Goal: Task Accomplishment & Management: Use online tool/utility

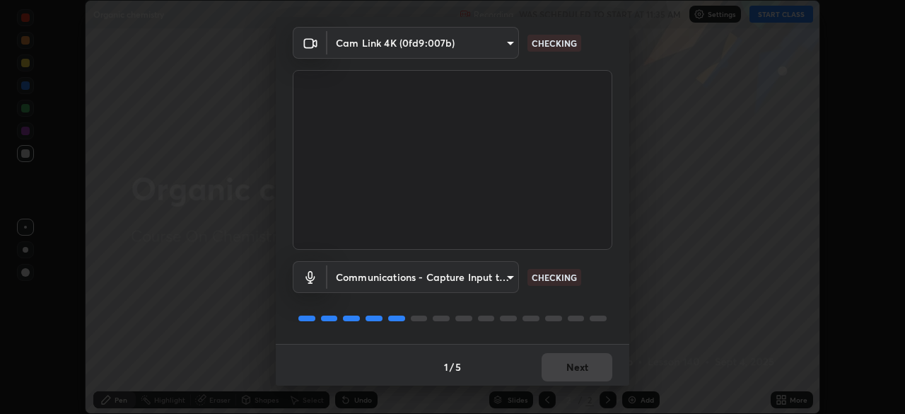
scroll to position [50, 0]
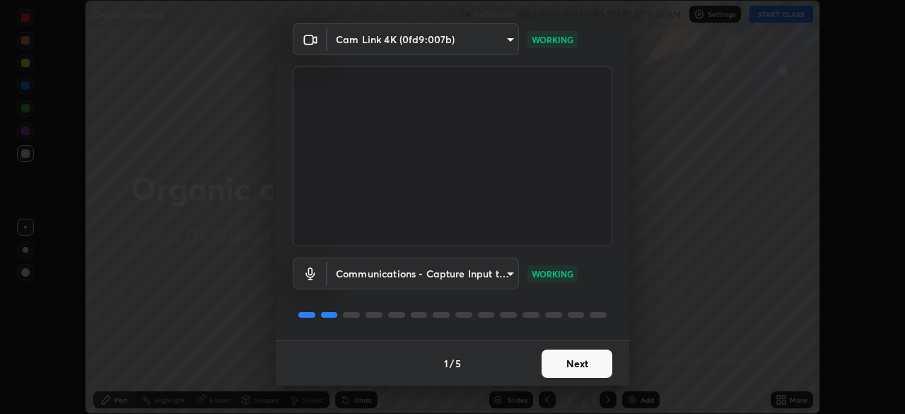
click at [569, 363] on button "Next" at bounding box center [577, 363] width 71 height 28
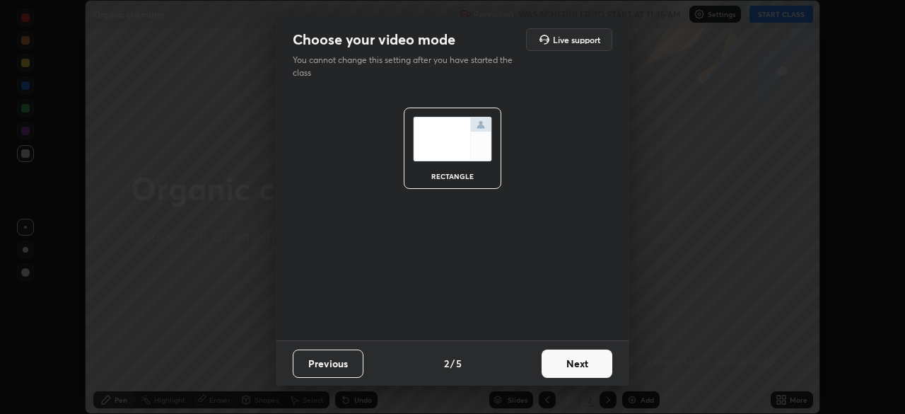
click at [581, 364] on button "Next" at bounding box center [577, 363] width 71 height 28
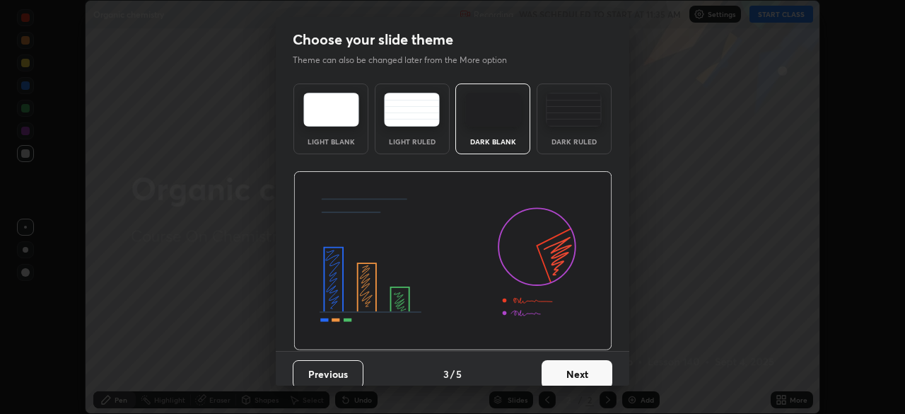
click at [587, 370] on button "Next" at bounding box center [577, 374] width 71 height 28
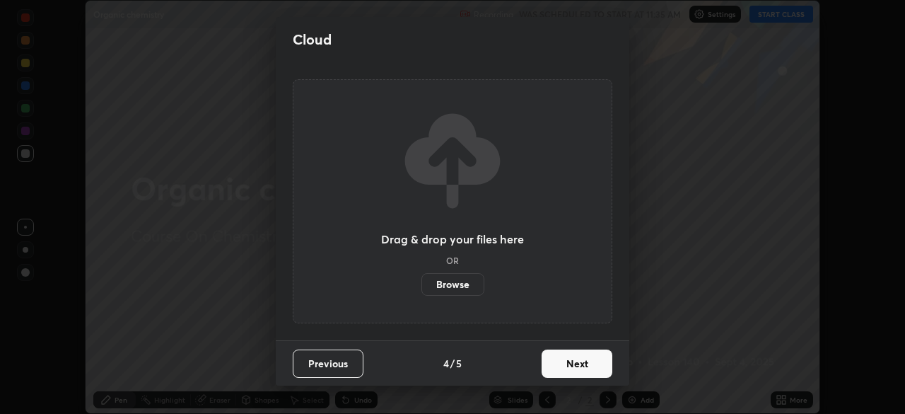
click at [594, 363] on button "Next" at bounding box center [577, 363] width 71 height 28
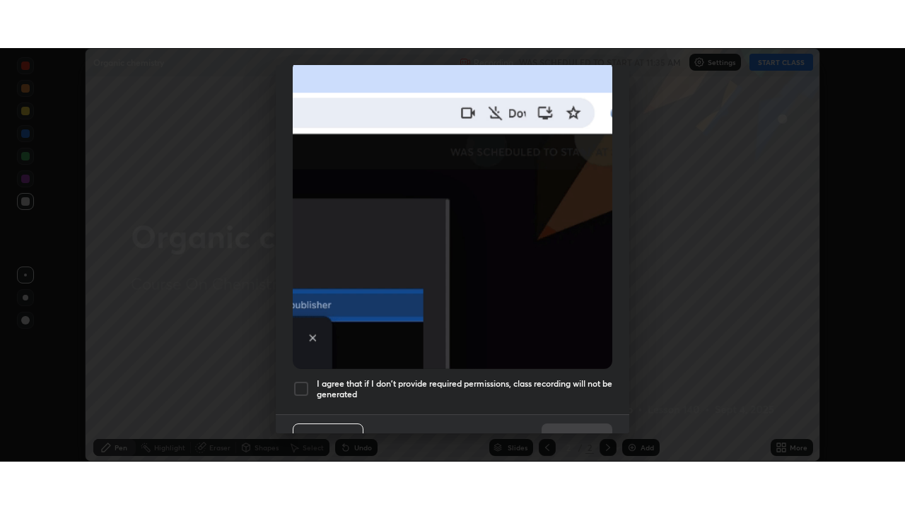
scroll to position [339, 0]
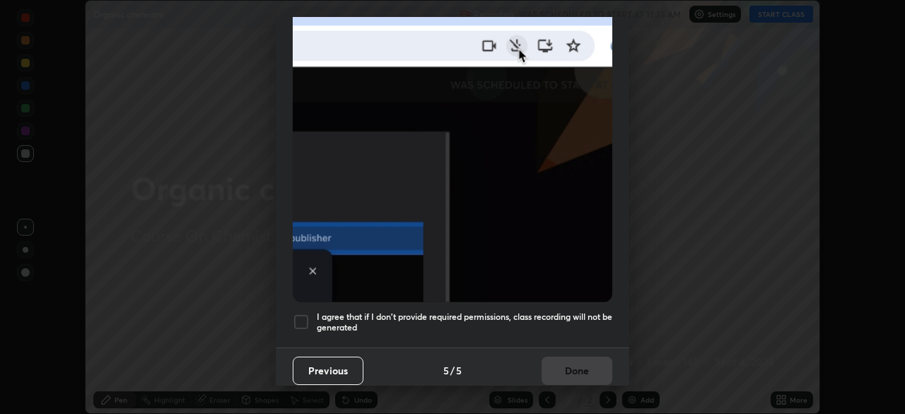
click at [308, 315] on div at bounding box center [301, 321] width 17 height 17
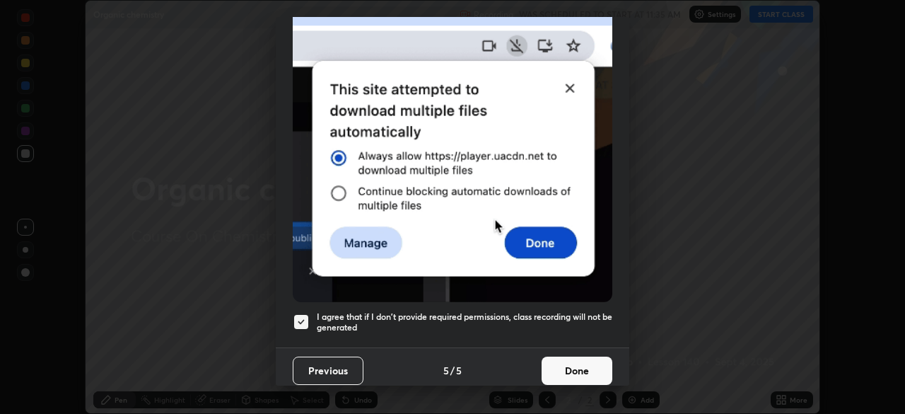
click at [570, 367] on button "Done" at bounding box center [577, 370] width 71 height 28
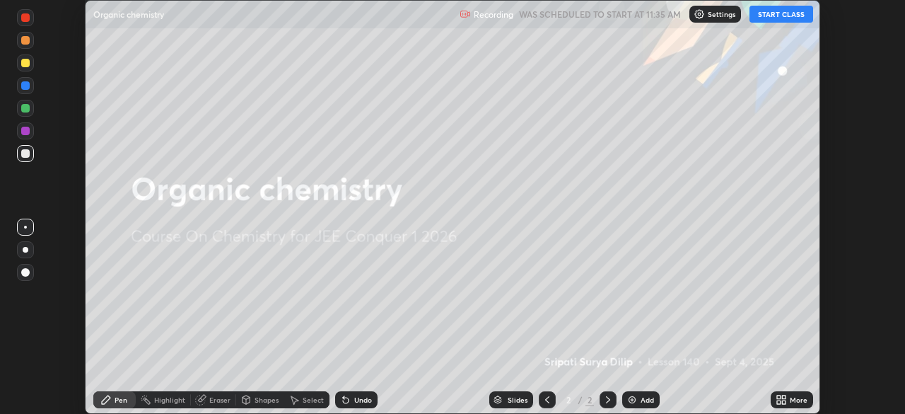
click at [791, 17] on button "START CLASS" at bounding box center [782, 14] width 64 height 17
click at [638, 398] on div "Add" at bounding box center [640, 399] width 37 height 17
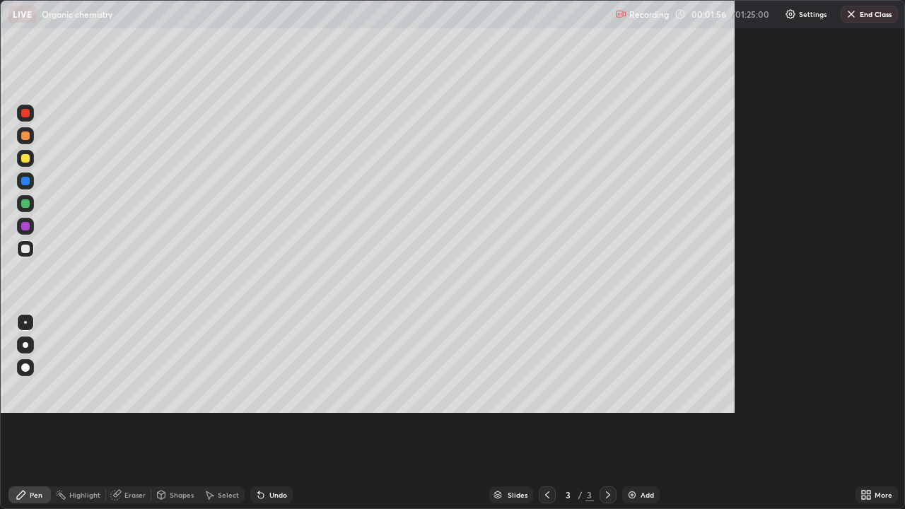
scroll to position [509, 905]
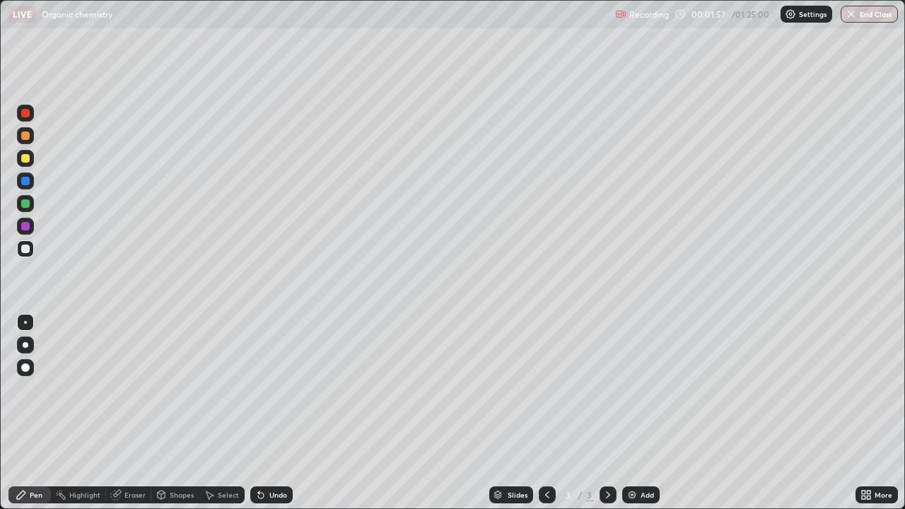
click at [26, 136] on div at bounding box center [25, 136] width 8 height 8
click at [28, 209] on div at bounding box center [25, 203] width 17 height 17
click at [28, 206] on div at bounding box center [25, 203] width 8 height 8
click at [26, 249] on div at bounding box center [25, 249] width 8 height 8
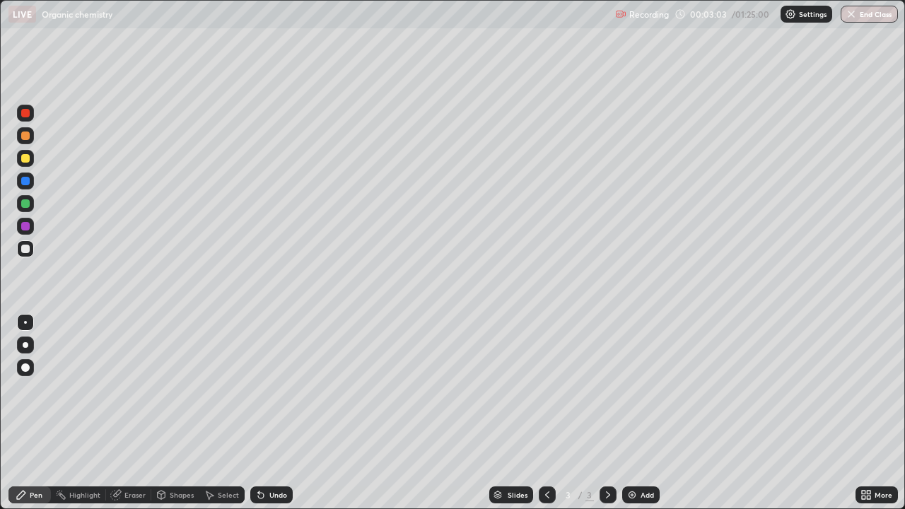
click at [262, 413] on icon at bounding box center [260, 494] width 11 height 11
click at [263, 413] on icon at bounding box center [260, 494] width 11 height 11
click at [25, 159] on div at bounding box center [25, 158] width 8 height 8
click at [32, 208] on div at bounding box center [25, 203] width 17 height 17
click at [25, 136] on div at bounding box center [25, 136] width 8 height 8
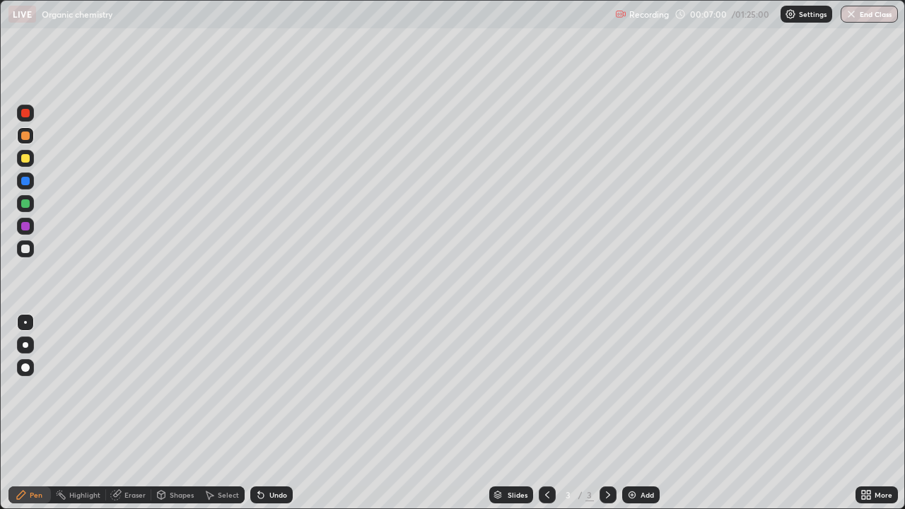
click at [641, 413] on div "Add" at bounding box center [647, 494] width 13 height 7
click at [26, 204] on div at bounding box center [25, 203] width 8 height 8
click at [29, 161] on div at bounding box center [25, 158] width 8 height 8
click at [25, 159] on div at bounding box center [25, 158] width 8 height 8
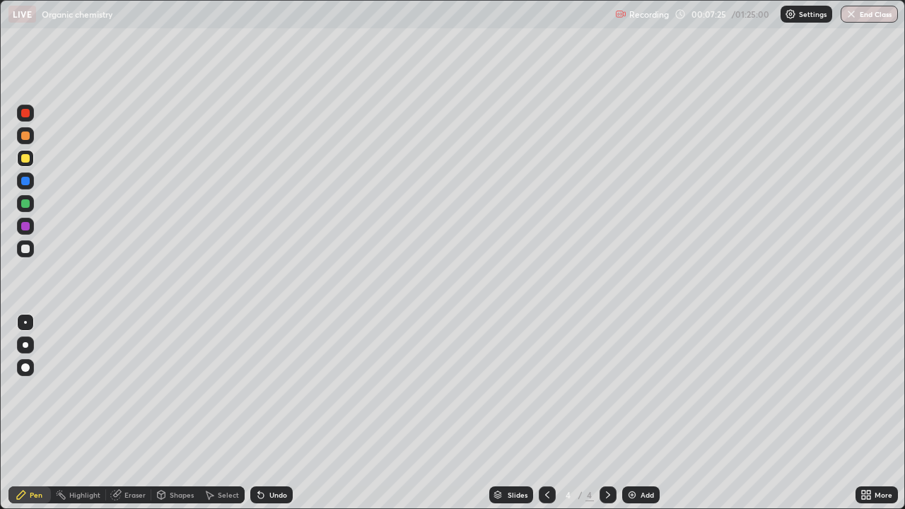
click at [30, 256] on div at bounding box center [25, 248] width 17 height 17
click at [30, 255] on div at bounding box center [25, 248] width 17 height 17
click at [31, 252] on div at bounding box center [25, 248] width 17 height 17
click at [29, 162] on div at bounding box center [25, 158] width 17 height 17
click at [25, 162] on div at bounding box center [25, 158] width 8 height 8
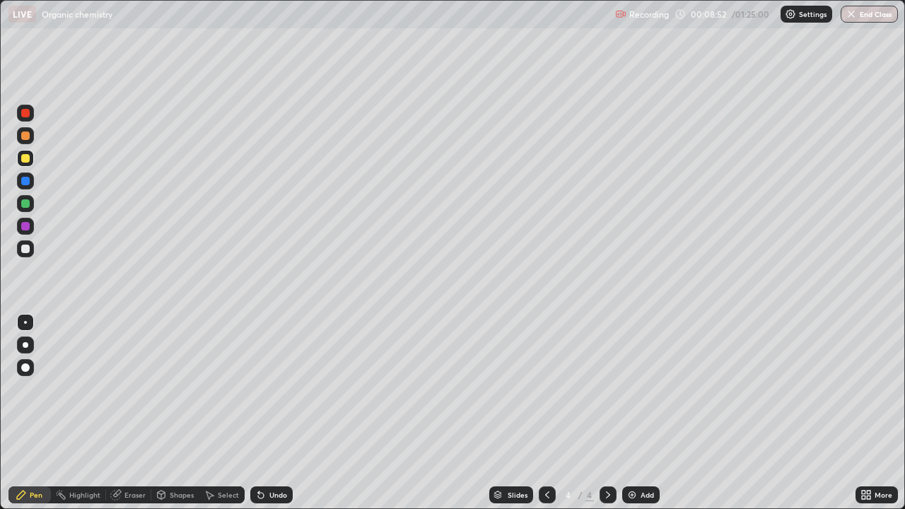
click at [25, 250] on div at bounding box center [25, 249] width 8 height 8
click at [25, 159] on div at bounding box center [25, 158] width 8 height 8
click at [29, 161] on div at bounding box center [25, 158] width 17 height 17
click at [629, 413] on img at bounding box center [632, 494] width 11 height 11
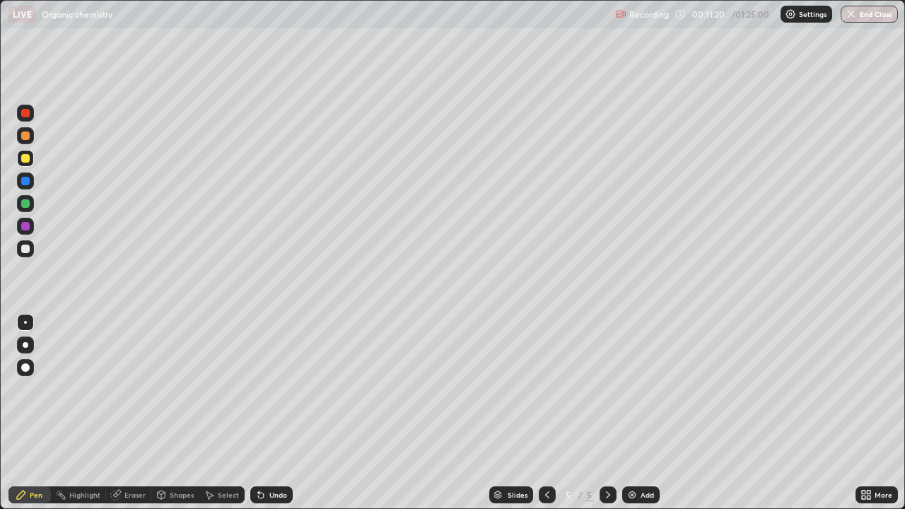
click at [28, 141] on div at bounding box center [25, 135] width 17 height 17
click at [28, 139] on div at bounding box center [25, 136] width 8 height 8
click at [29, 251] on div at bounding box center [25, 249] width 8 height 8
click at [28, 252] on div at bounding box center [25, 249] width 8 height 8
click at [30, 140] on div at bounding box center [25, 135] width 17 height 17
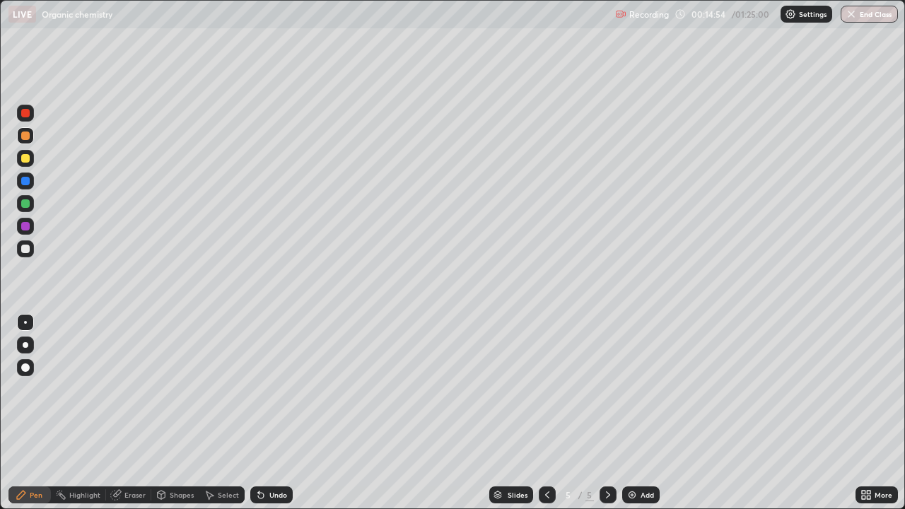
click at [267, 413] on div "Undo" at bounding box center [271, 495] width 42 height 17
click at [258, 413] on icon at bounding box center [261, 496] width 6 height 6
click at [29, 254] on div at bounding box center [25, 248] width 17 height 17
click at [28, 116] on div at bounding box center [25, 113] width 8 height 8
click at [28, 117] on div at bounding box center [25, 113] width 8 height 8
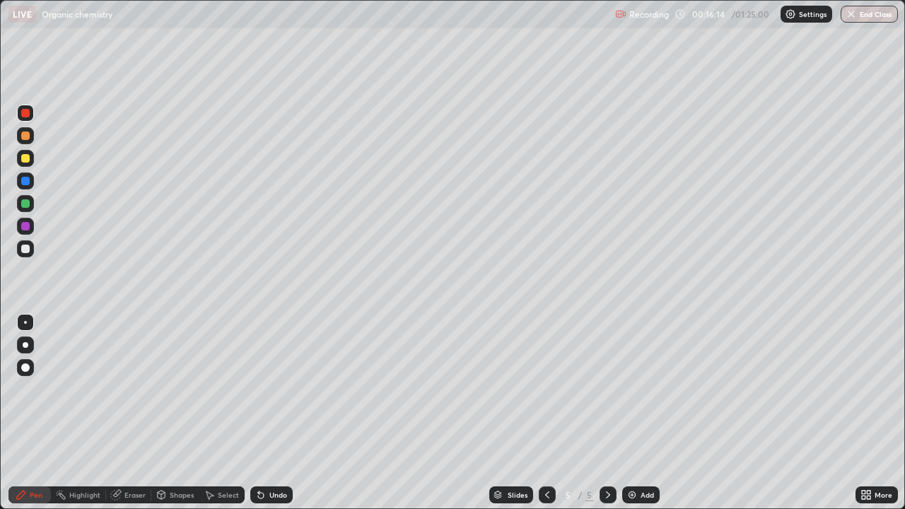
click at [634, 413] on img at bounding box center [632, 494] width 11 height 11
click at [26, 249] on div at bounding box center [25, 249] width 8 height 8
click at [27, 251] on div at bounding box center [25, 249] width 8 height 8
click at [28, 161] on div at bounding box center [25, 158] width 8 height 8
click at [27, 162] on div at bounding box center [25, 158] width 8 height 8
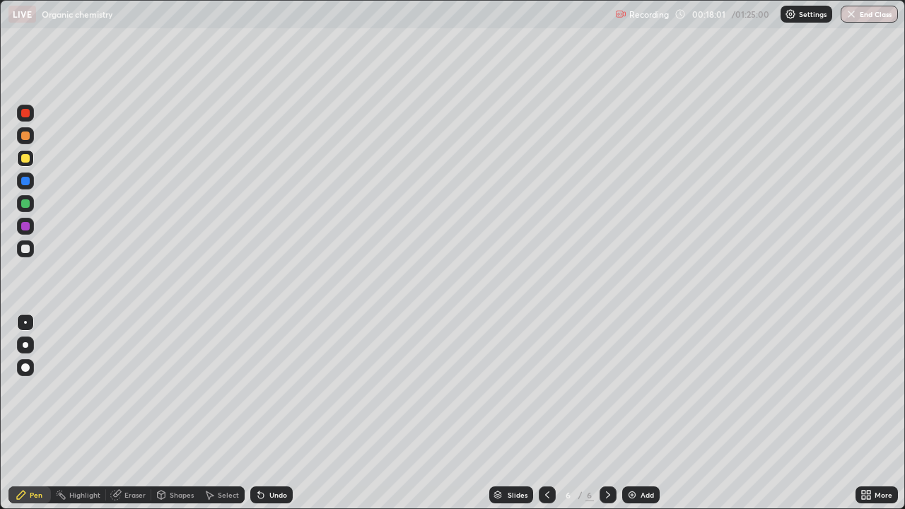
click at [28, 207] on div at bounding box center [25, 203] width 17 height 17
click at [25, 204] on div at bounding box center [25, 203] width 8 height 8
click at [27, 141] on div at bounding box center [25, 135] width 17 height 17
click at [25, 136] on div at bounding box center [25, 136] width 8 height 8
click at [28, 206] on div at bounding box center [25, 203] width 8 height 8
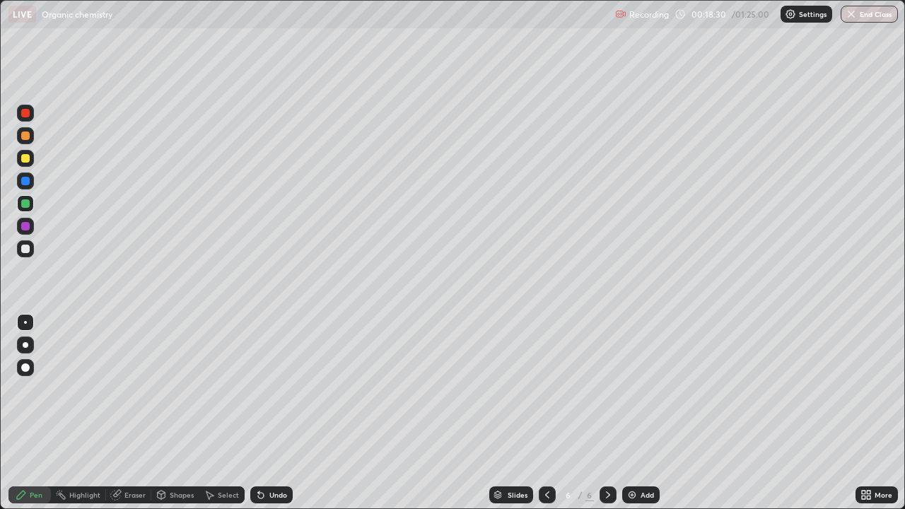
click at [27, 229] on div at bounding box center [25, 226] width 8 height 8
click at [264, 413] on icon at bounding box center [260, 494] width 11 height 11
click at [28, 141] on div at bounding box center [25, 135] width 17 height 17
click at [25, 120] on div at bounding box center [25, 113] width 17 height 17
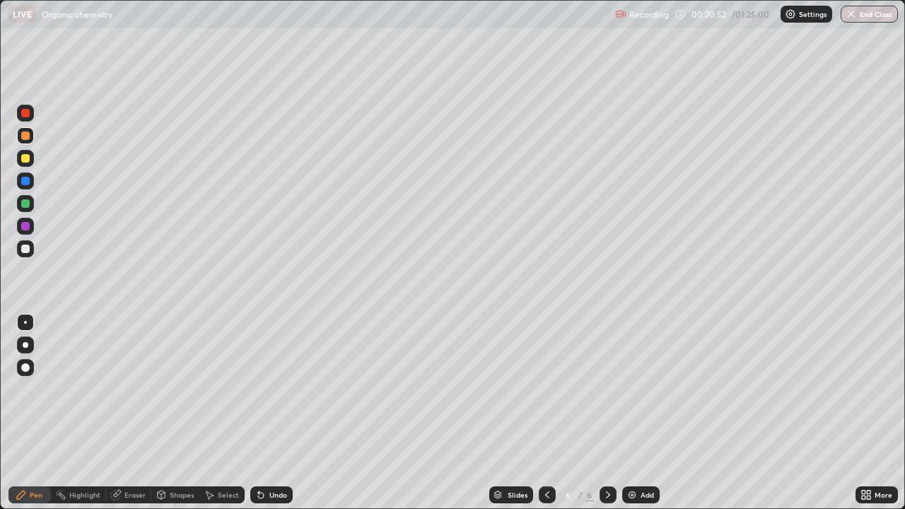
click at [27, 129] on div at bounding box center [25, 135] width 17 height 17
click at [28, 255] on div at bounding box center [25, 248] width 17 height 17
click at [26, 163] on div at bounding box center [25, 158] width 17 height 17
click at [27, 163] on div at bounding box center [25, 158] width 17 height 17
click at [28, 206] on div at bounding box center [25, 203] width 8 height 8
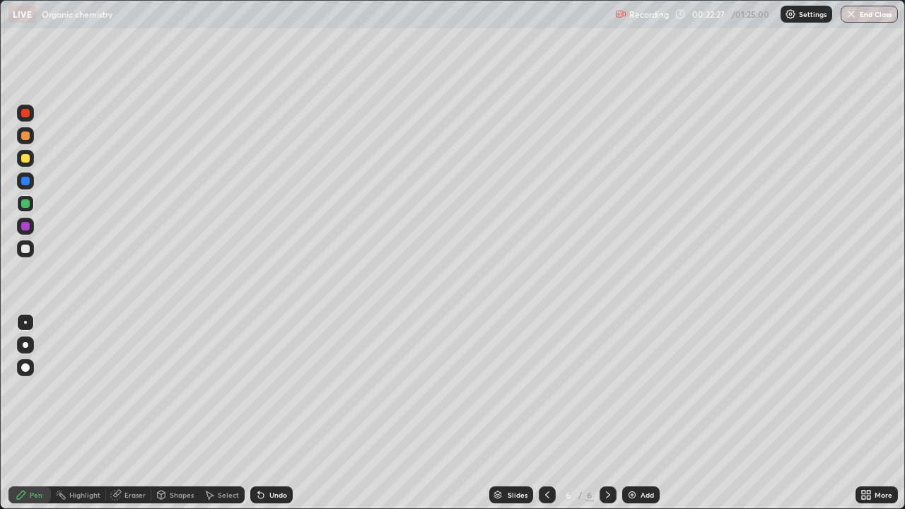
click at [24, 117] on div at bounding box center [25, 113] width 8 height 8
click at [28, 118] on div at bounding box center [25, 113] width 17 height 17
click at [631, 413] on img at bounding box center [632, 494] width 11 height 11
click at [28, 164] on div at bounding box center [25, 158] width 17 height 17
click at [28, 165] on div at bounding box center [25, 158] width 17 height 17
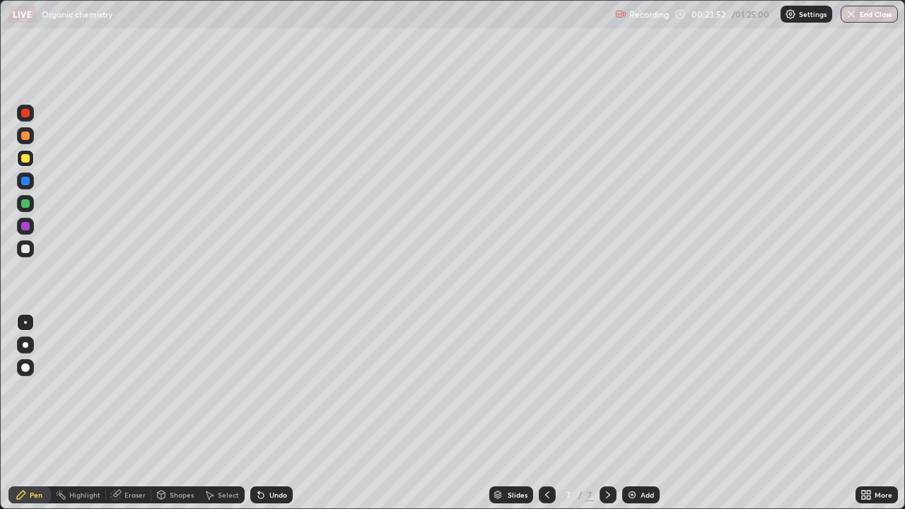
click at [259, 413] on icon at bounding box center [261, 496] width 6 height 6
click at [28, 250] on div at bounding box center [25, 249] width 8 height 8
click at [26, 251] on div at bounding box center [25, 249] width 8 height 8
click at [26, 158] on div at bounding box center [25, 158] width 8 height 8
click at [26, 250] on div at bounding box center [25, 249] width 8 height 8
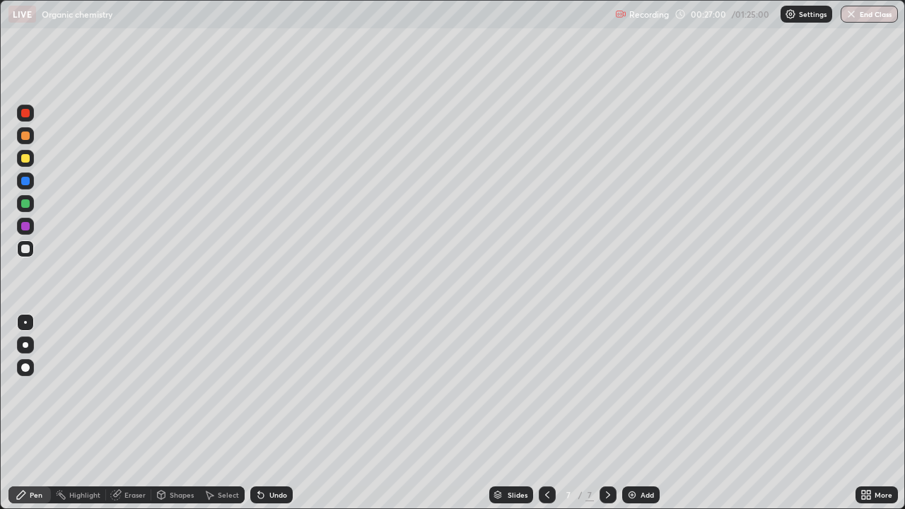
click at [25, 159] on div at bounding box center [25, 158] width 8 height 8
click at [27, 250] on div at bounding box center [25, 249] width 8 height 8
click at [28, 252] on div at bounding box center [25, 249] width 8 height 8
click at [269, 413] on div "Undo" at bounding box center [278, 494] width 18 height 7
click at [270, 413] on div "Undo" at bounding box center [278, 494] width 18 height 7
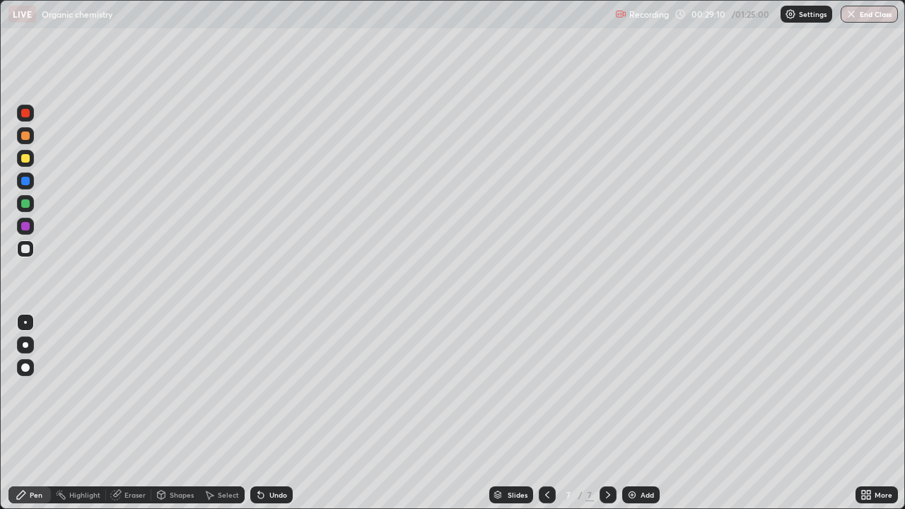
click at [260, 413] on icon at bounding box center [261, 496] width 6 height 6
click at [265, 413] on div "Undo" at bounding box center [271, 495] width 42 height 17
click at [273, 413] on div "Undo" at bounding box center [271, 495] width 42 height 17
click at [279, 413] on div "Undo" at bounding box center [271, 495] width 42 height 17
click at [274, 413] on div "Undo" at bounding box center [271, 495] width 42 height 17
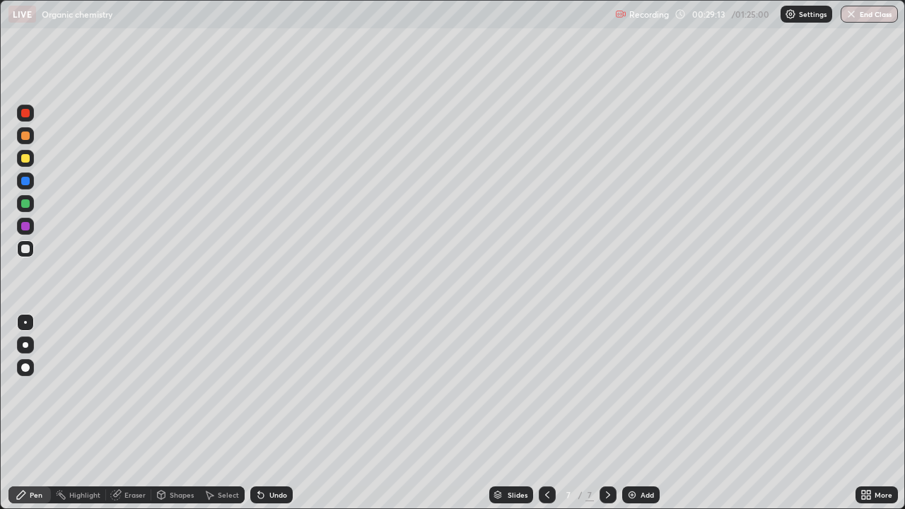
click at [258, 413] on icon at bounding box center [261, 496] width 6 height 6
click at [259, 413] on icon at bounding box center [261, 496] width 6 height 6
click at [262, 413] on div "Undo" at bounding box center [271, 495] width 42 height 17
click at [607, 413] on icon at bounding box center [608, 494] width 11 height 11
click at [641, 413] on div "Add" at bounding box center [647, 494] width 13 height 7
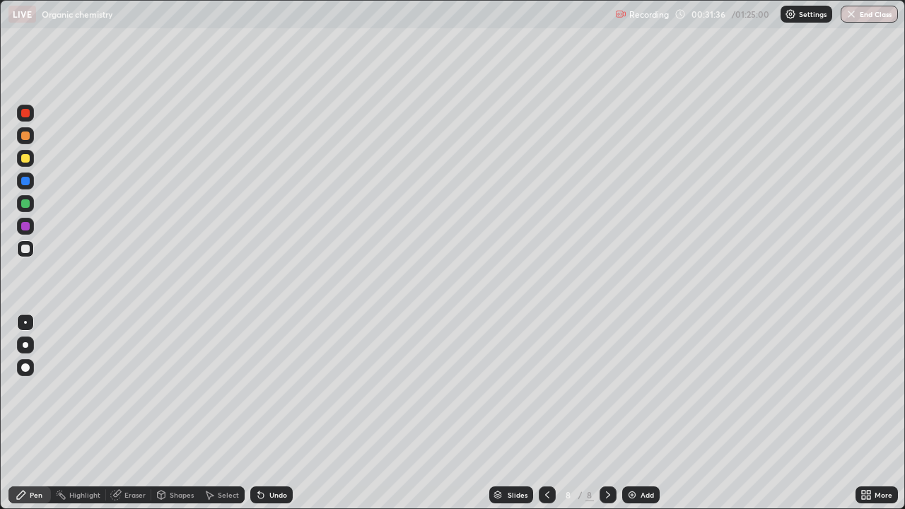
click at [28, 161] on div at bounding box center [25, 158] width 8 height 8
click at [26, 158] on div at bounding box center [25, 158] width 8 height 8
click at [25, 250] on div at bounding box center [25, 249] width 8 height 8
click at [30, 208] on div at bounding box center [25, 203] width 17 height 17
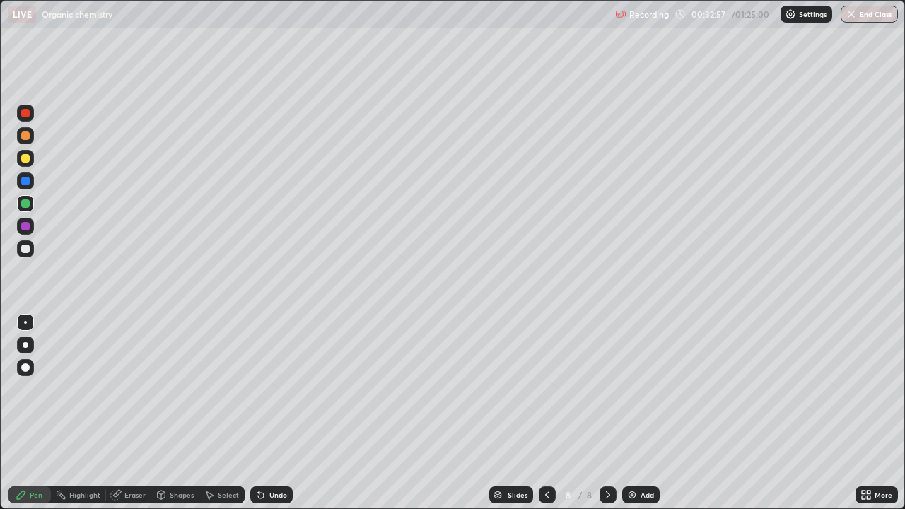
click at [26, 204] on div at bounding box center [25, 203] width 8 height 8
click at [26, 255] on div at bounding box center [25, 248] width 17 height 17
click at [28, 256] on div at bounding box center [25, 248] width 17 height 17
click at [27, 162] on div at bounding box center [25, 158] width 8 height 8
click at [27, 161] on div at bounding box center [25, 158] width 8 height 8
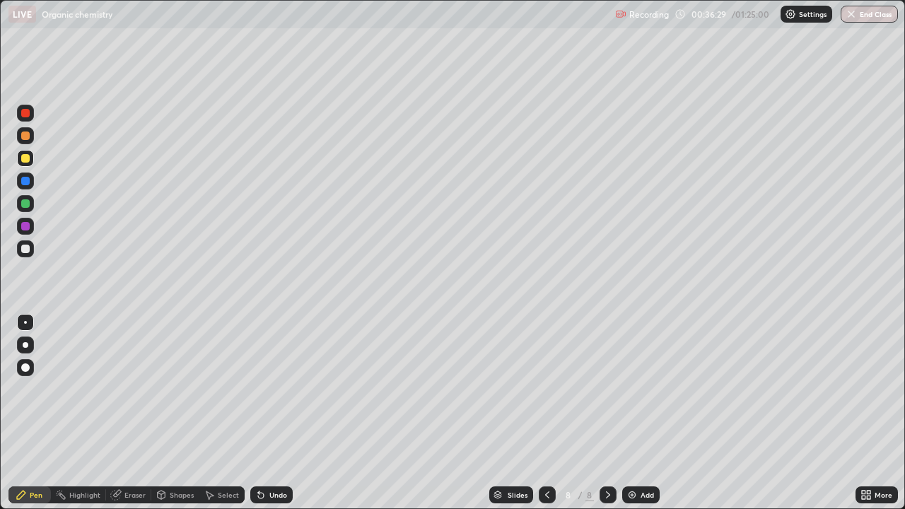
click at [255, 413] on icon at bounding box center [260, 494] width 11 height 11
click at [257, 413] on icon at bounding box center [260, 494] width 11 height 11
click at [258, 413] on icon at bounding box center [261, 496] width 6 height 6
click at [26, 255] on div at bounding box center [25, 248] width 17 height 17
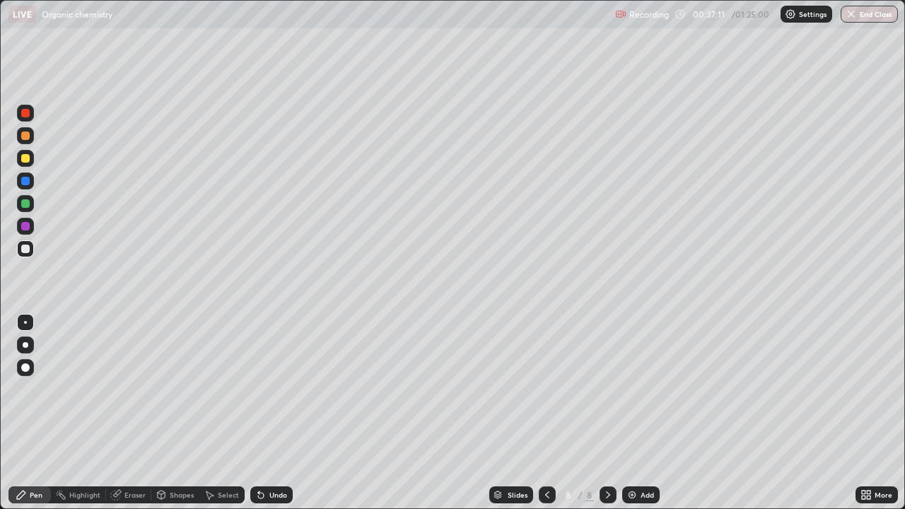
click at [29, 115] on div at bounding box center [25, 113] width 8 height 8
click at [25, 116] on div at bounding box center [25, 113] width 8 height 8
click at [632, 413] on img at bounding box center [632, 494] width 11 height 11
click at [28, 158] on div at bounding box center [25, 158] width 8 height 8
click at [28, 160] on div at bounding box center [25, 158] width 8 height 8
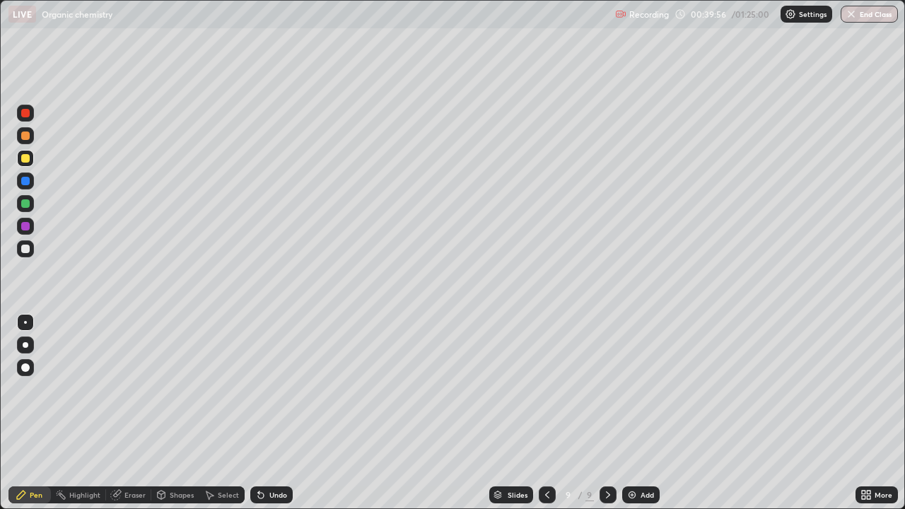
click at [29, 249] on div at bounding box center [25, 249] width 8 height 8
click at [25, 252] on div at bounding box center [25, 249] width 8 height 8
click at [631, 413] on img at bounding box center [632, 494] width 11 height 11
click at [28, 161] on div at bounding box center [25, 158] width 8 height 8
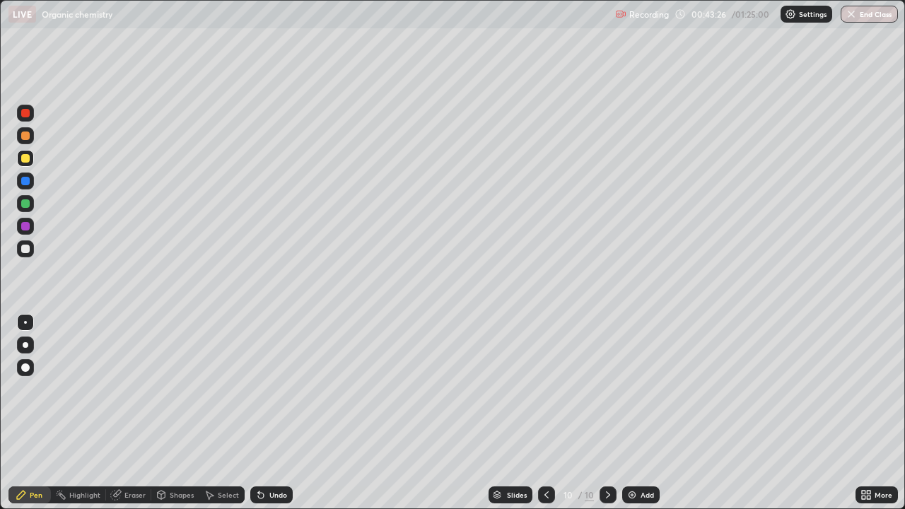
click at [28, 250] on div at bounding box center [25, 249] width 8 height 8
click at [29, 250] on div at bounding box center [25, 249] width 8 height 8
click at [32, 206] on div at bounding box center [25, 203] width 17 height 17
click at [28, 205] on div at bounding box center [25, 203] width 8 height 8
click at [26, 250] on div at bounding box center [25, 249] width 8 height 8
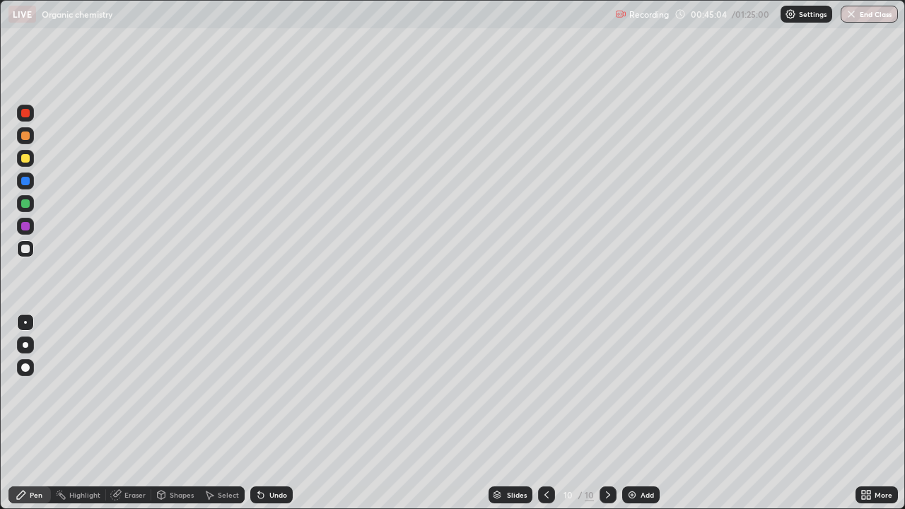
click at [26, 255] on div at bounding box center [25, 248] width 17 height 17
click at [504, 413] on div "Slides" at bounding box center [511, 495] width 44 height 17
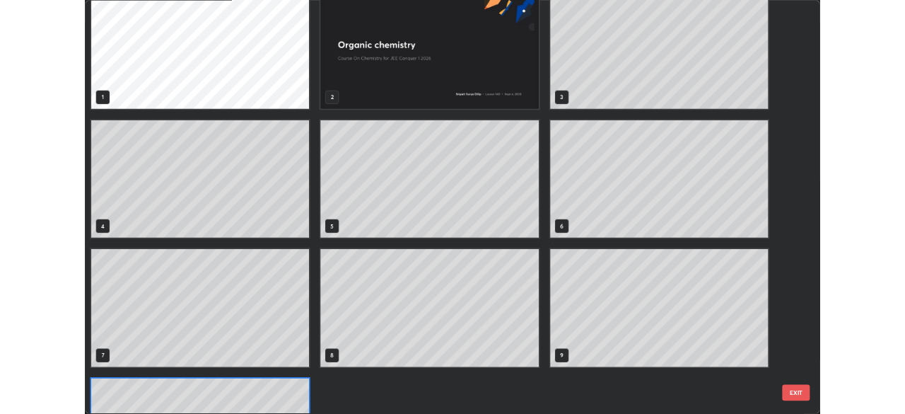
scroll to position [0, 0]
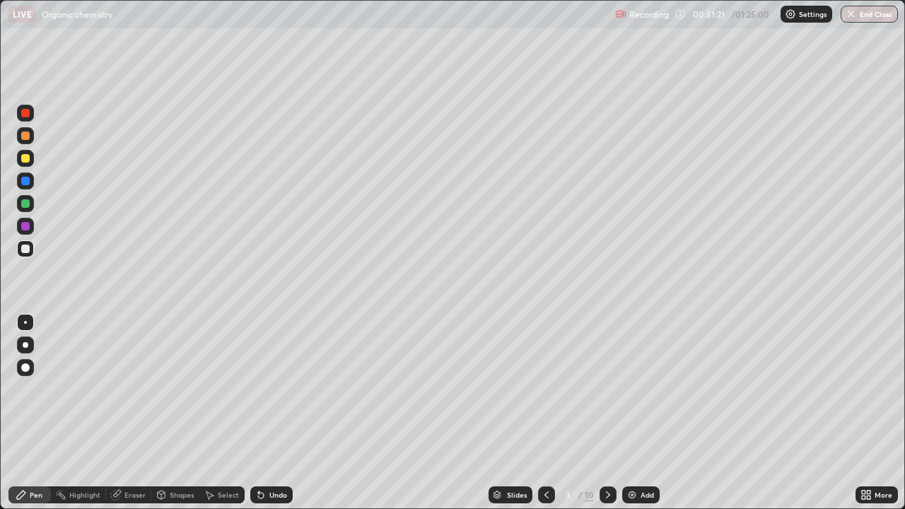
click at [608, 413] on icon at bounding box center [608, 494] width 11 height 11
click at [612, 413] on div at bounding box center [608, 495] width 17 height 17
click at [545, 413] on icon at bounding box center [546, 494] width 11 height 11
click at [606, 413] on icon at bounding box center [608, 494] width 11 height 11
click at [606, 413] on icon at bounding box center [608, 494] width 4 height 7
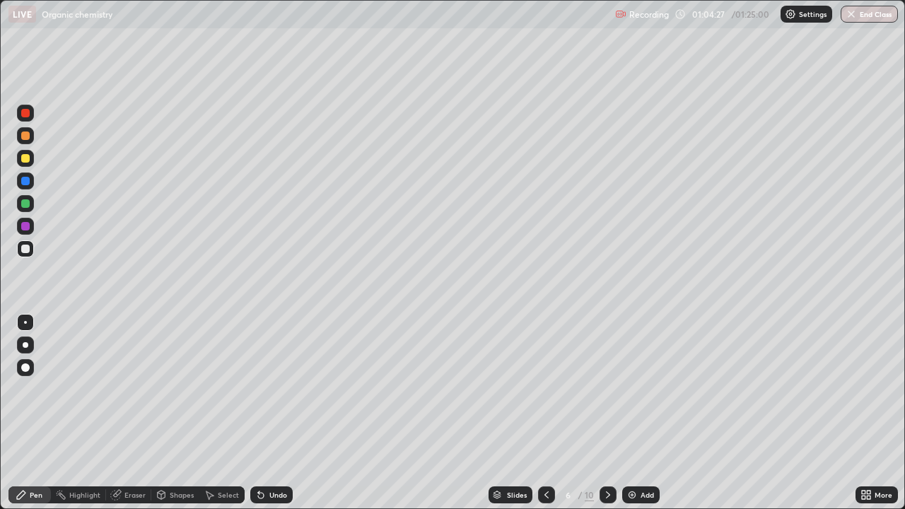
click at [607, 413] on icon at bounding box center [608, 494] width 11 height 11
click at [613, 413] on div at bounding box center [608, 495] width 17 height 17
click at [875, 18] on button "End Class" at bounding box center [869, 14] width 57 height 17
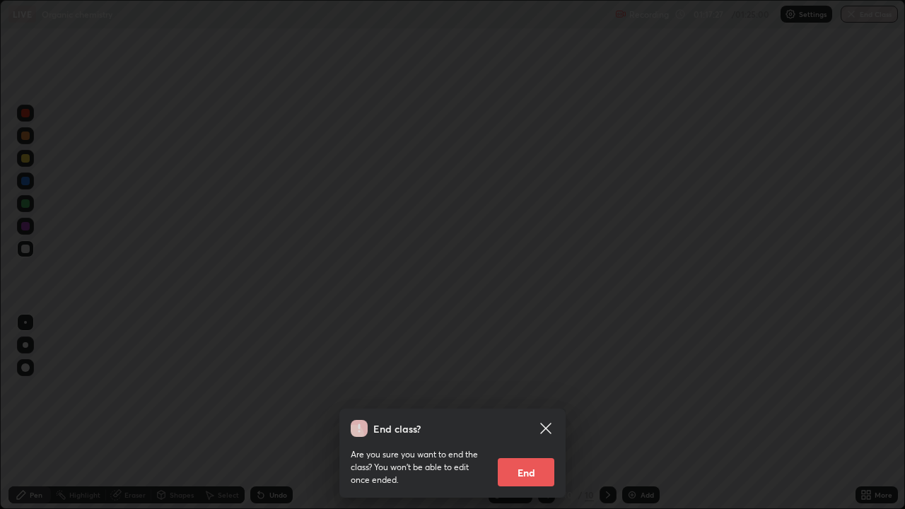
click at [532, 413] on button "End" at bounding box center [526, 472] width 57 height 28
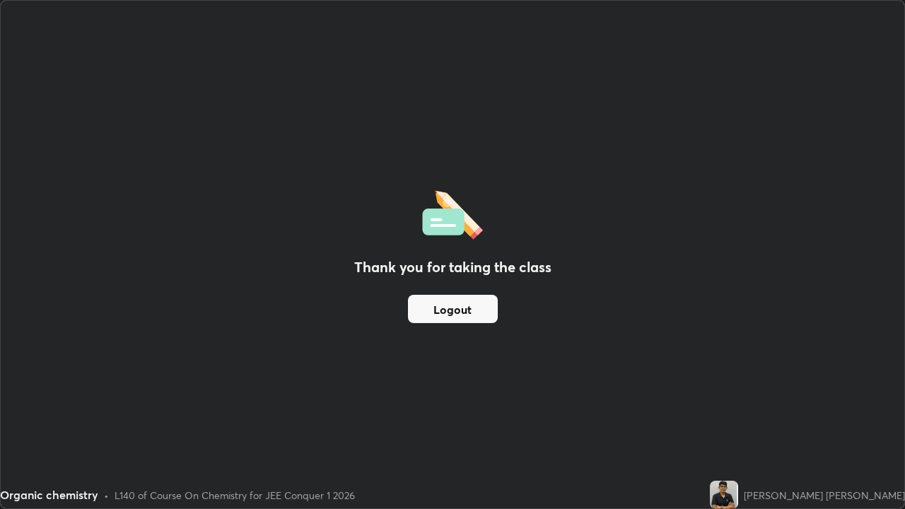
click at [533, 413] on div "Thank you for taking the class Logout" at bounding box center [453, 255] width 904 height 508
click at [487, 318] on button "Logout" at bounding box center [453, 309] width 90 height 28
click at [485, 315] on button "Logout" at bounding box center [453, 309] width 90 height 28
click at [492, 310] on button "Logout" at bounding box center [453, 309] width 90 height 28
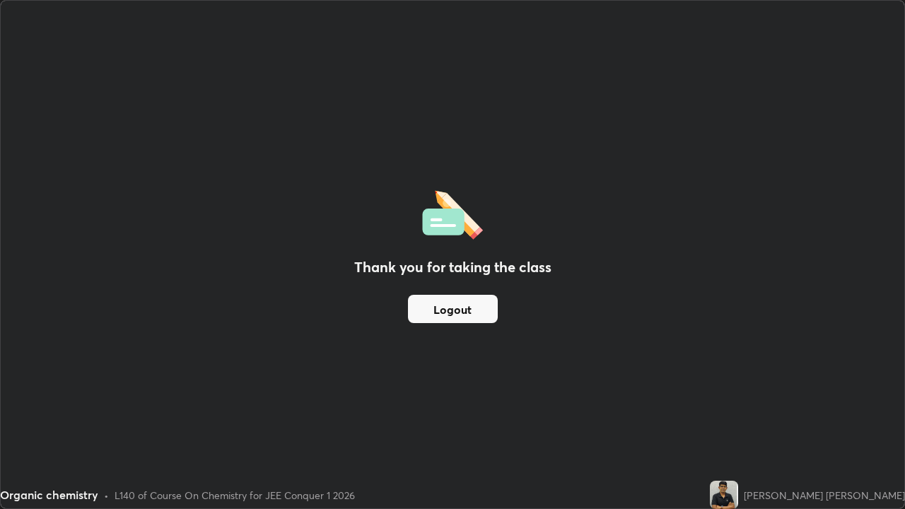
click at [490, 310] on button "Logout" at bounding box center [453, 309] width 90 height 28
click at [489, 310] on button "Logout" at bounding box center [453, 309] width 90 height 28
click at [473, 315] on button "Logout" at bounding box center [453, 309] width 90 height 28
click at [474, 312] on button "Logout" at bounding box center [453, 309] width 90 height 28
click at [475, 315] on button "Logout" at bounding box center [453, 309] width 90 height 28
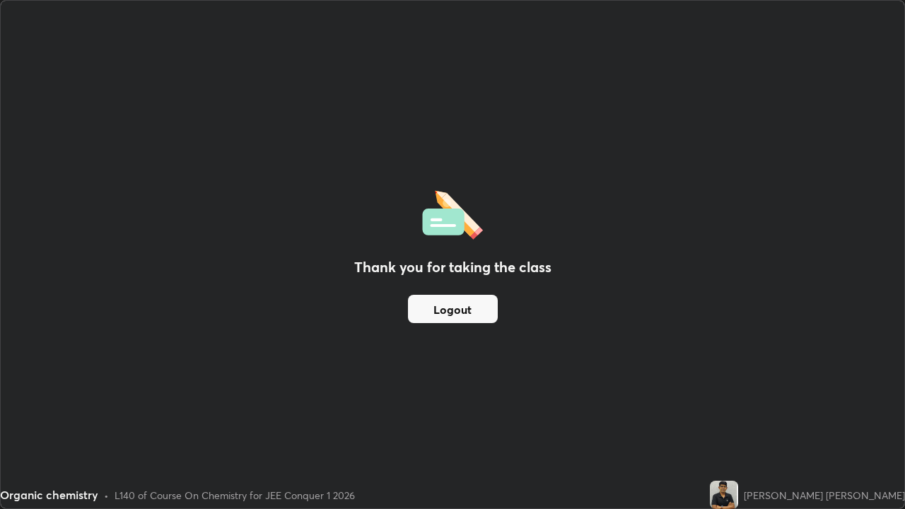
click at [469, 308] on button "Logout" at bounding box center [453, 309] width 90 height 28
click at [470, 307] on button "Logout" at bounding box center [453, 309] width 90 height 28
click at [467, 306] on button "Logout" at bounding box center [453, 309] width 90 height 28
click at [468, 305] on button "Logout" at bounding box center [453, 309] width 90 height 28
click at [470, 304] on button "Logout" at bounding box center [453, 309] width 90 height 28
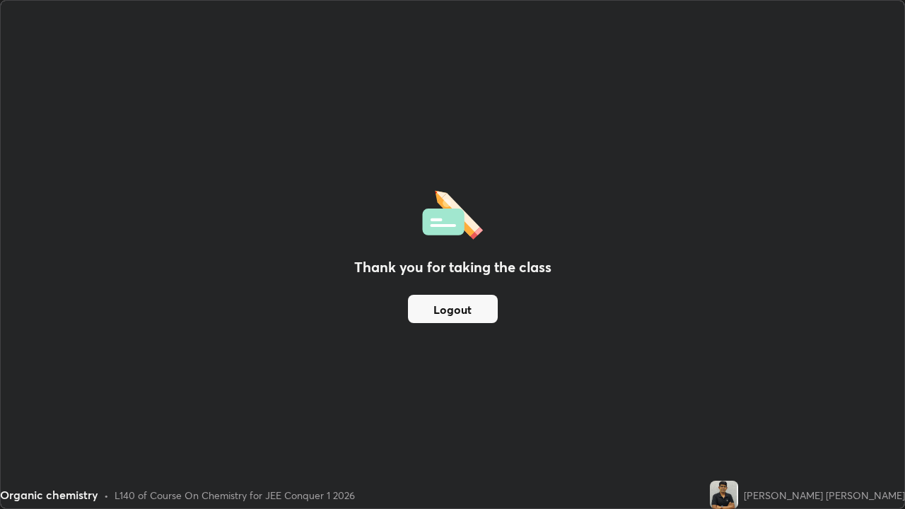
click at [470, 305] on button "Logout" at bounding box center [453, 309] width 90 height 28
click at [489, 308] on button "Logout" at bounding box center [453, 309] width 90 height 28
click at [818, 413] on div "[PERSON_NAME] [PERSON_NAME]" at bounding box center [807, 495] width 195 height 28
click at [820, 413] on div "[PERSON_NAME] [PERSON_NAME]" at bounding box center [807, 495] width 195 height 28
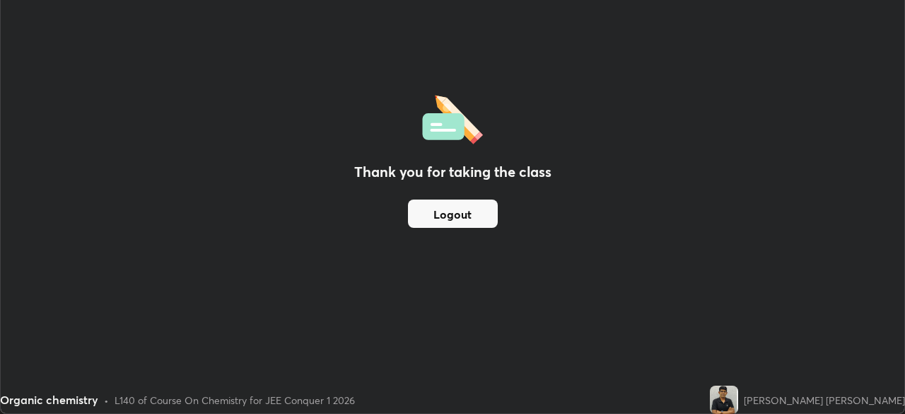
scroll to position [70303, 69811]
